Goal: Check status

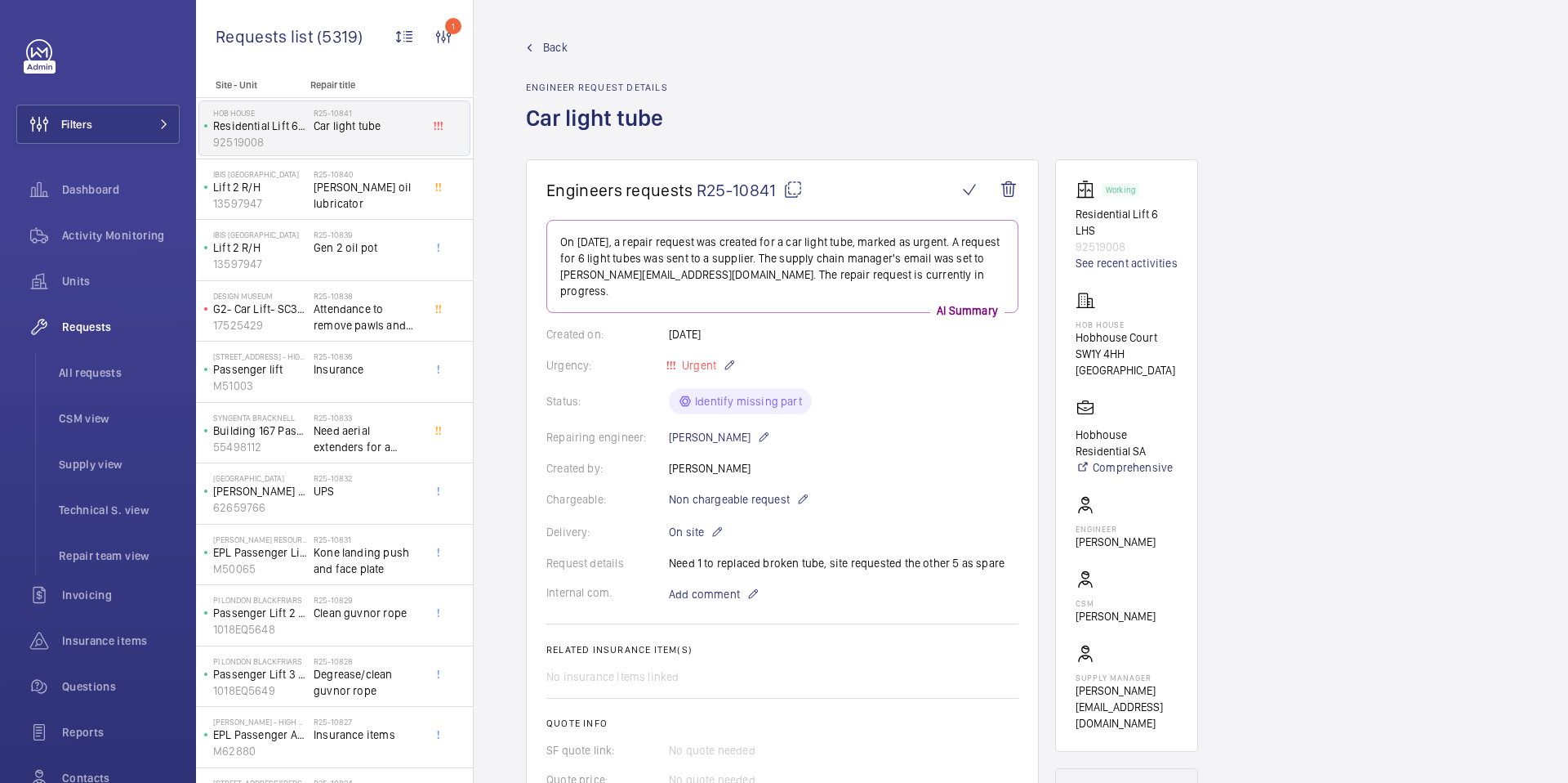
scroll to position [98, 0]
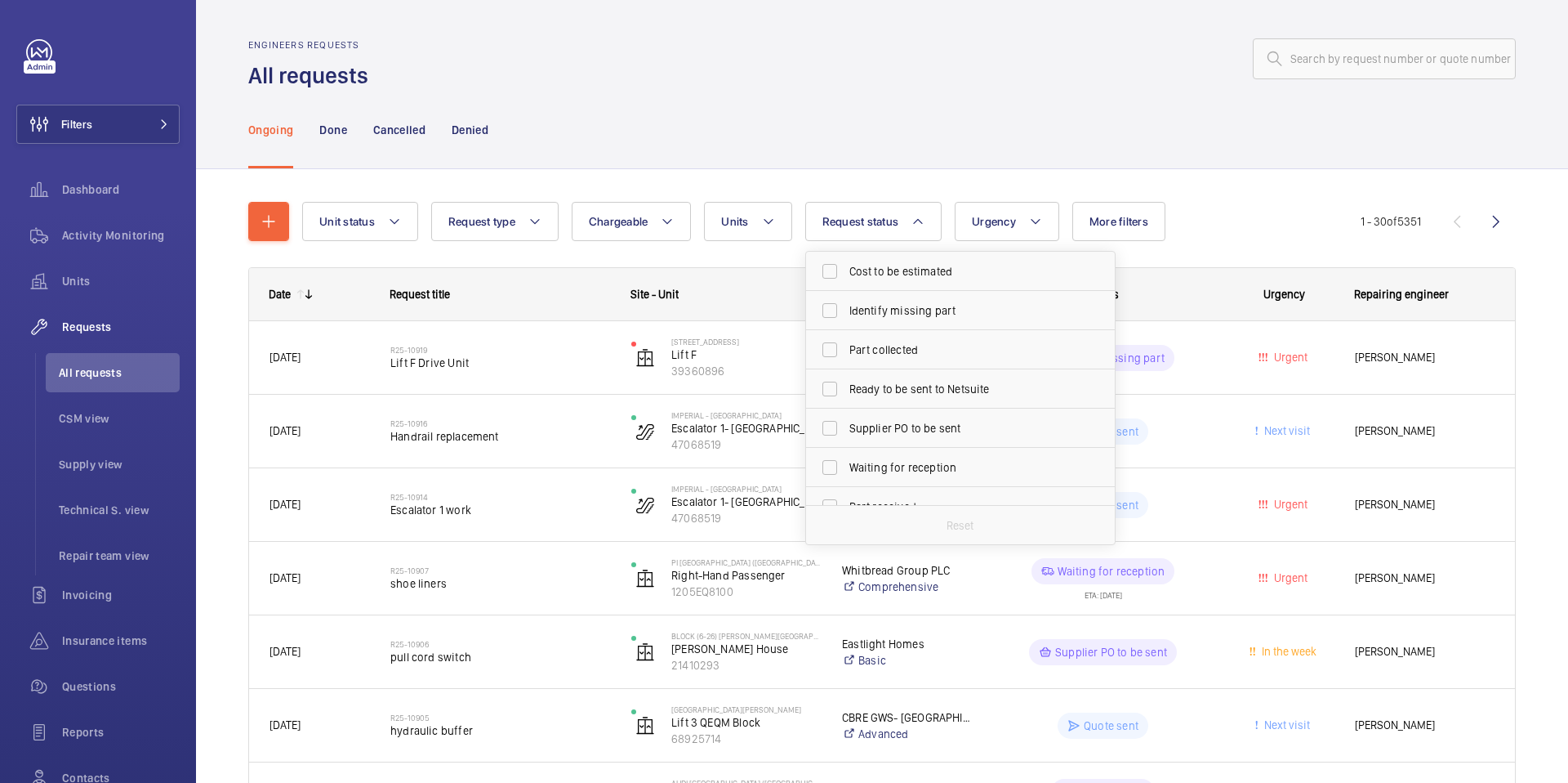
scroll to position [49, 0]
